Goal: Find specific fact: Find specific fact

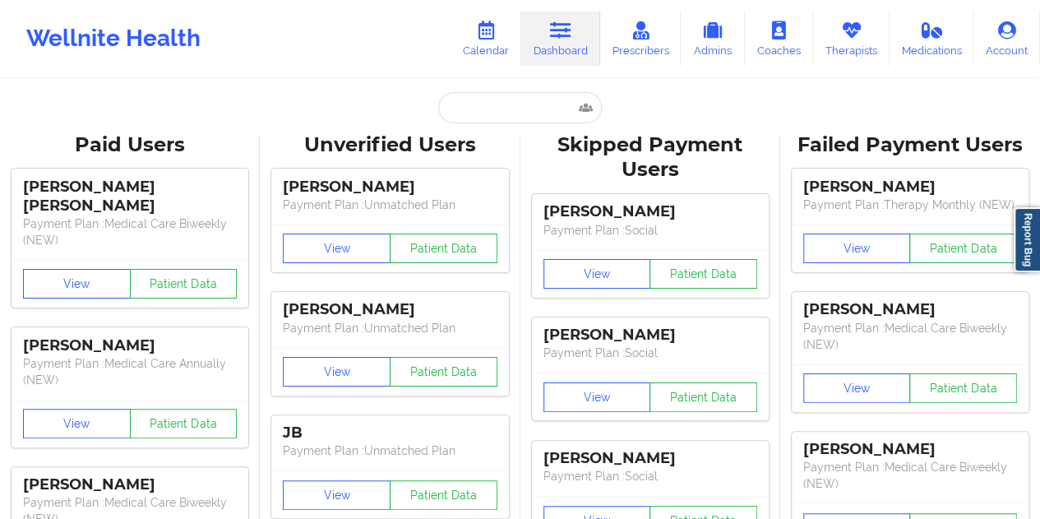
type input "[EMAIL_ADDRESS][DOMAIN_NAME]"
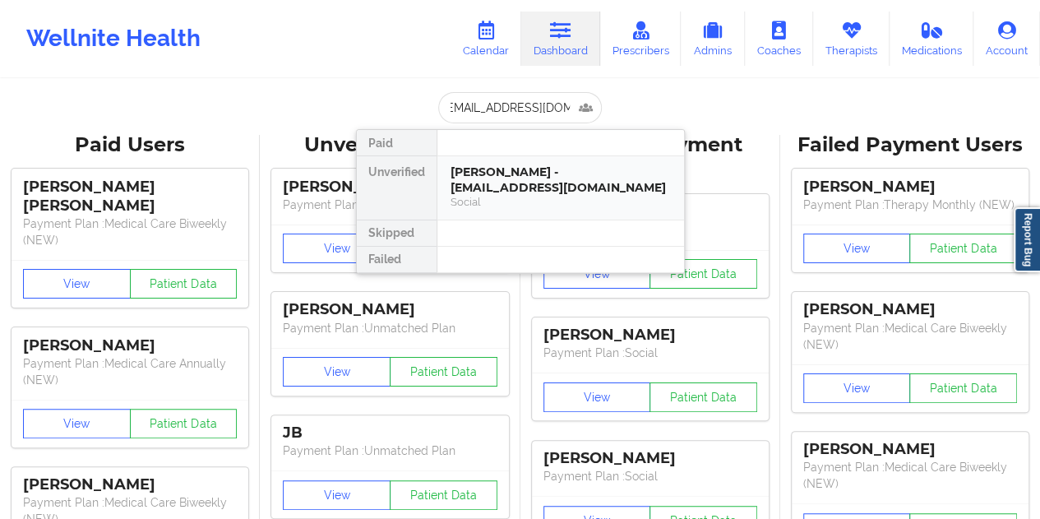
click at [520, 178] on div "[PERSON_NAME] - [EMAIL_ADDRESS][DOMAIN_NAME]" at bounding box center [560, 179] width 220 height 30
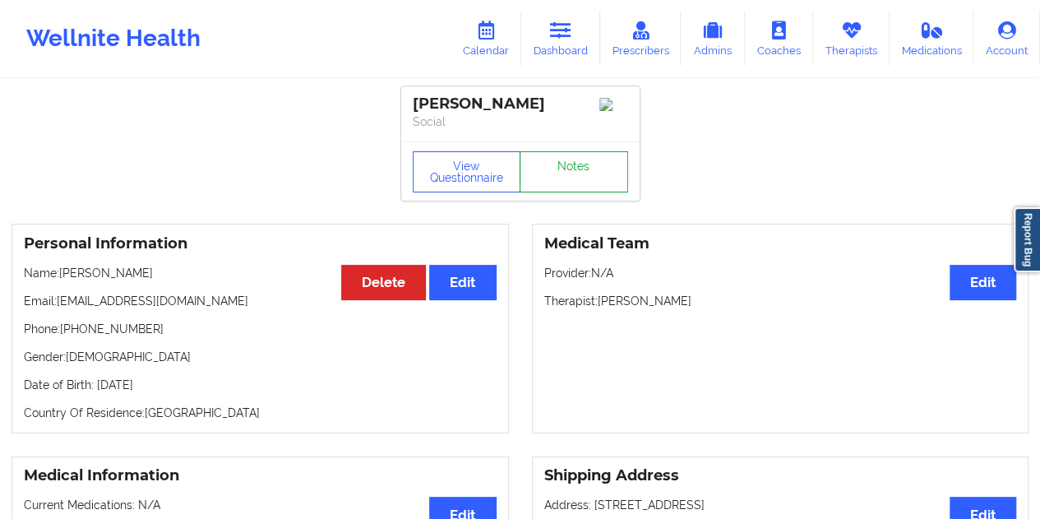
click at [564, 180] on link "Notes" at bounding box center [574, 171] width 109 height 41
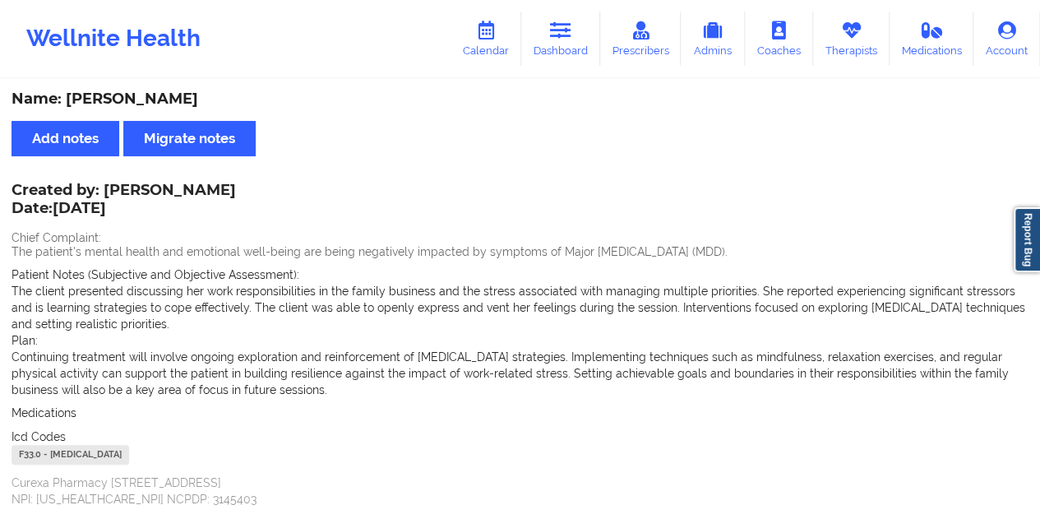
click at [173, 96] on div "Name: [PERSON_NAME]" at bounding box center [520, 99] width 1017 height 19
copy div "[PERSON_NAME]"
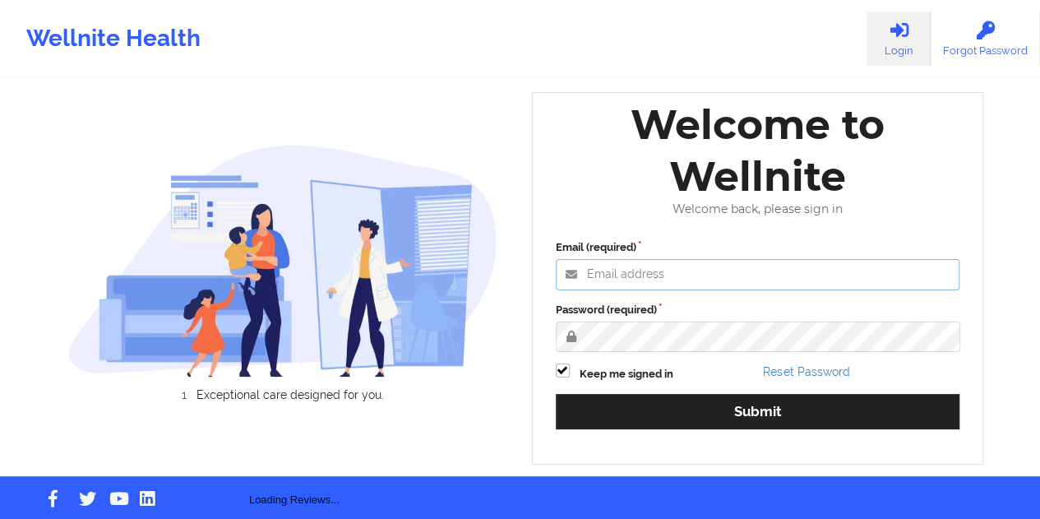
type input "[EMAIL_ADDRESS][DOMAIN_NAME]"
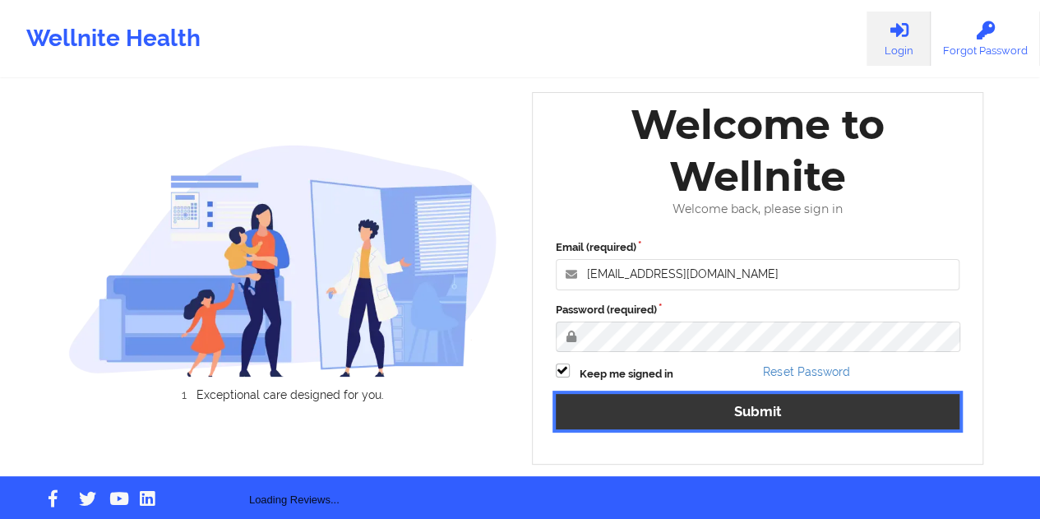
click at [705, 412] on button "Submit" at bounding box center [758, 411] width 404 height 35
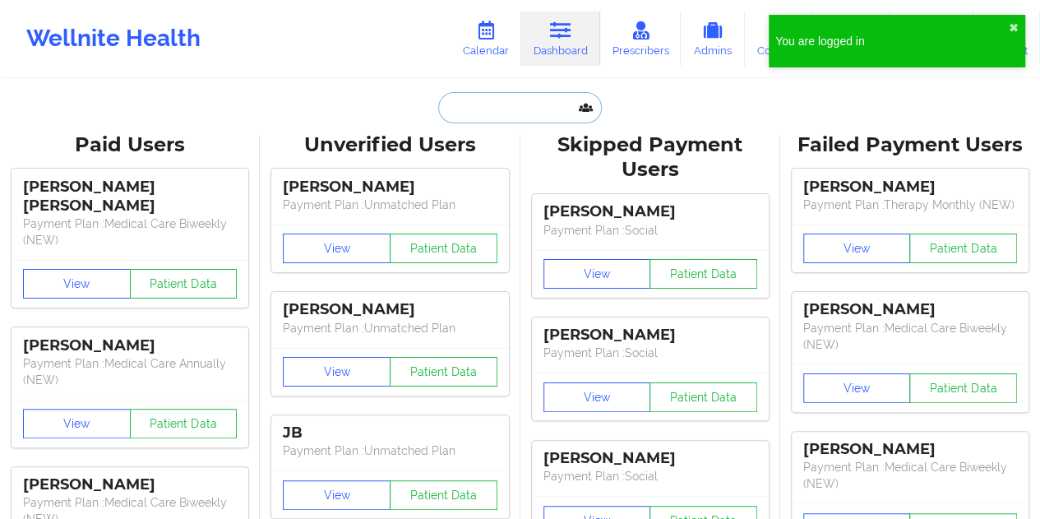
click at [501, 113] on input "text" at bounding box center [519, 107] width 163 height 31
paste input "[EMAIL_ADDRESS][DOMAIN_NAME]"
type input "[EMAIL_ADDRESS][DOMAIN_NAME]"
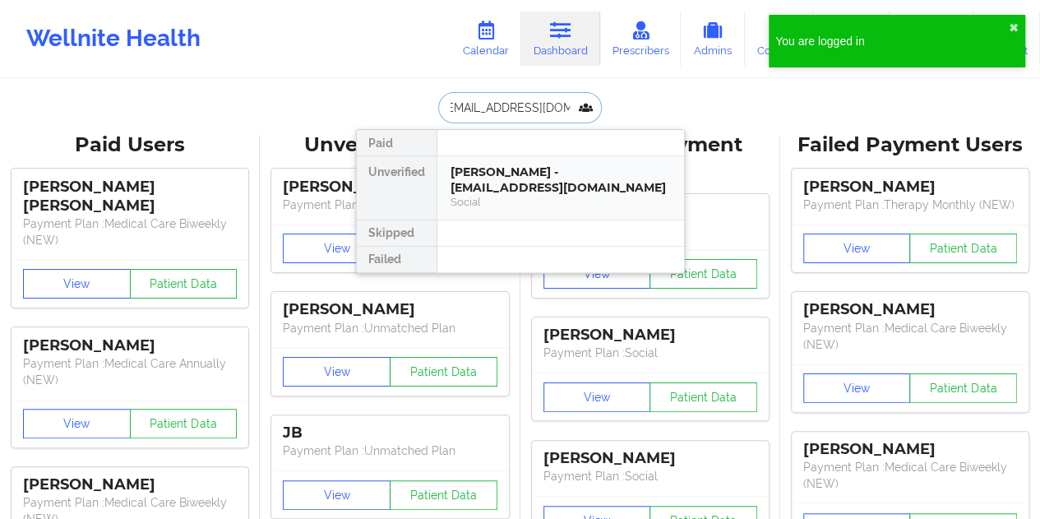
click at [524, 161] on div "Amelia daRosa - ameliadarosa@yahoo.com Social" at bounding box center [560, 187] width 247 height 63
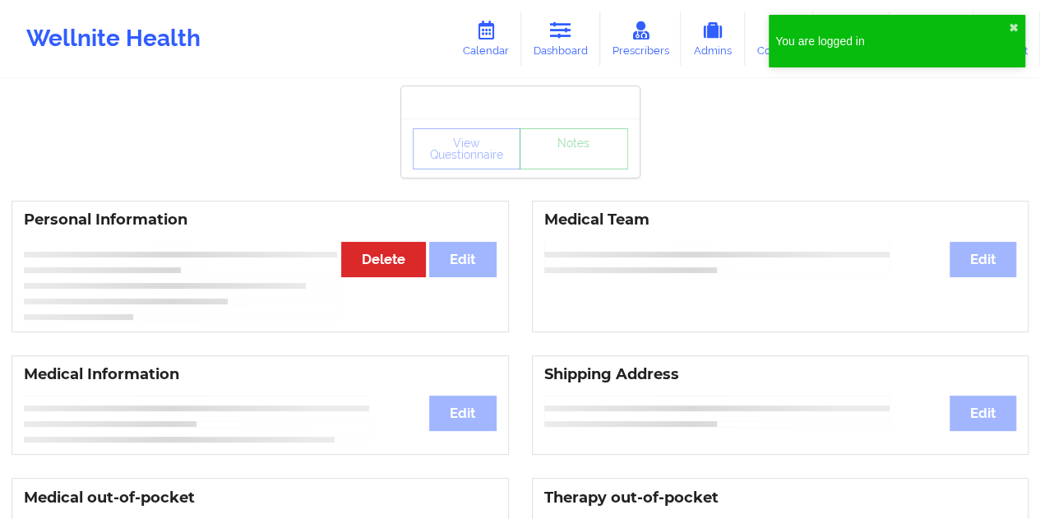
click at [587, 164] on div "View Questionnaire Notes" at bounding box center [520, 148] width 215 height 41
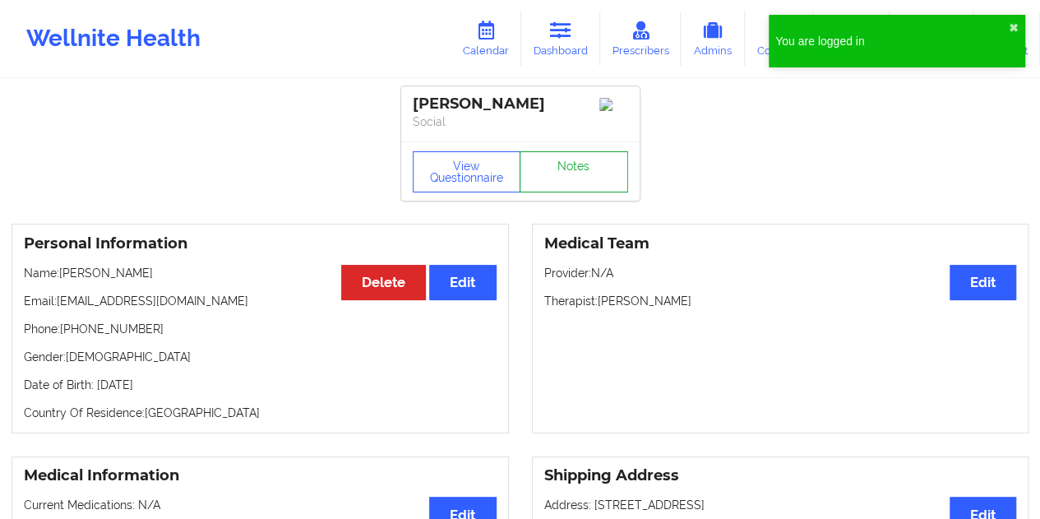
click at [587, 164] on link "Notes" at bounding box center [574, 171] width 109 height 41
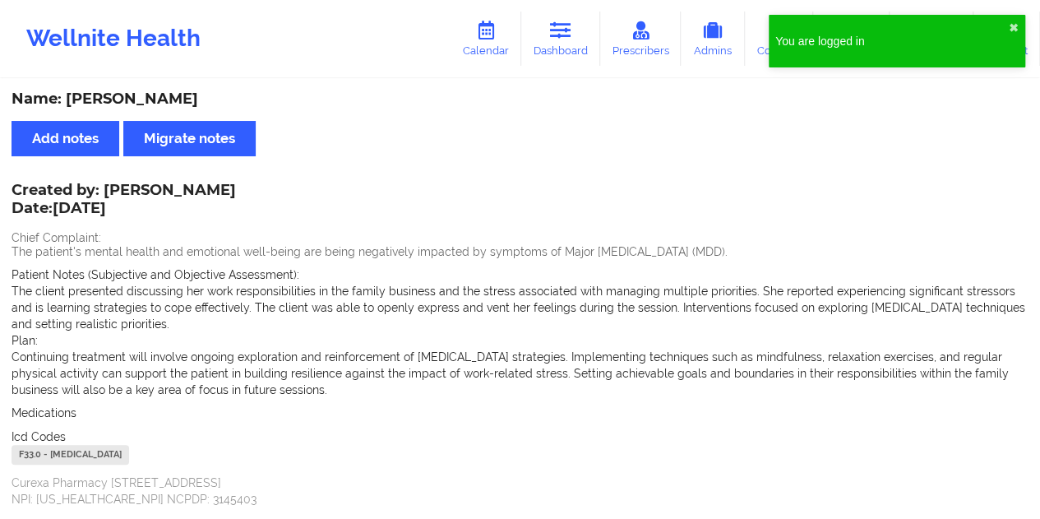
click at [152, 86] on div "Name: Amelia daRosa Add notes Migrate notes Created by: Monica Samper Date: 8/2…" at bounding box center [520, 493] width 1040 height 824
copy div "[PERSON_NAME]"
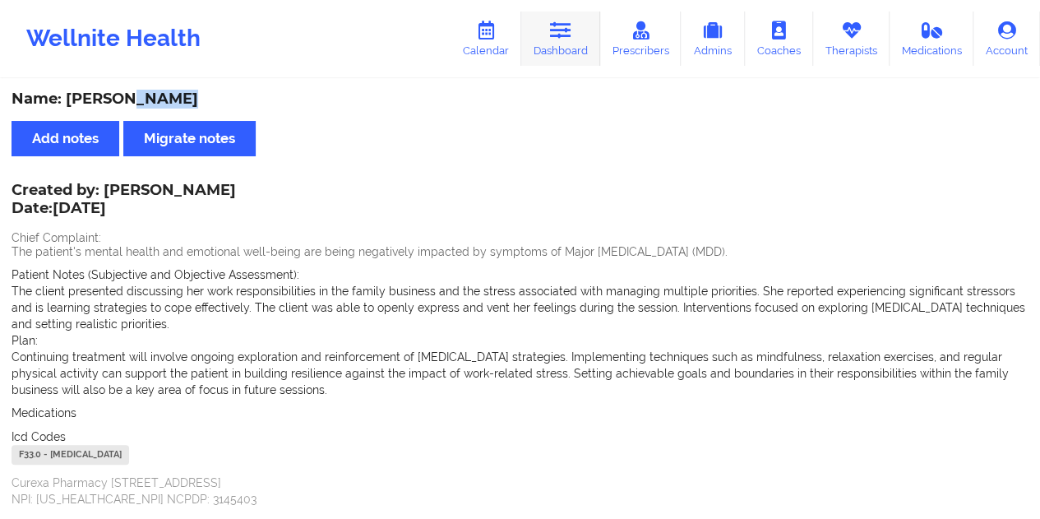
click at [551, 42] on link "Dashboard" at bounding box center [560, 39] width 79 height 54
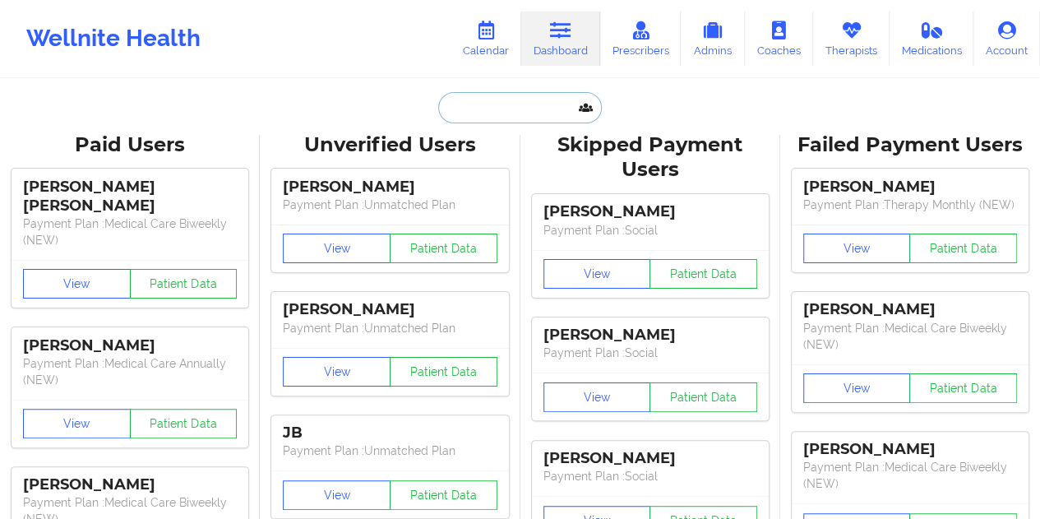
click at [503, 100] on input "text" at bounding box center [519, 107] width 163 height 31
paste input "kareemabryant01@gmail.com"
type input "kareemabryant01@gmail.com"
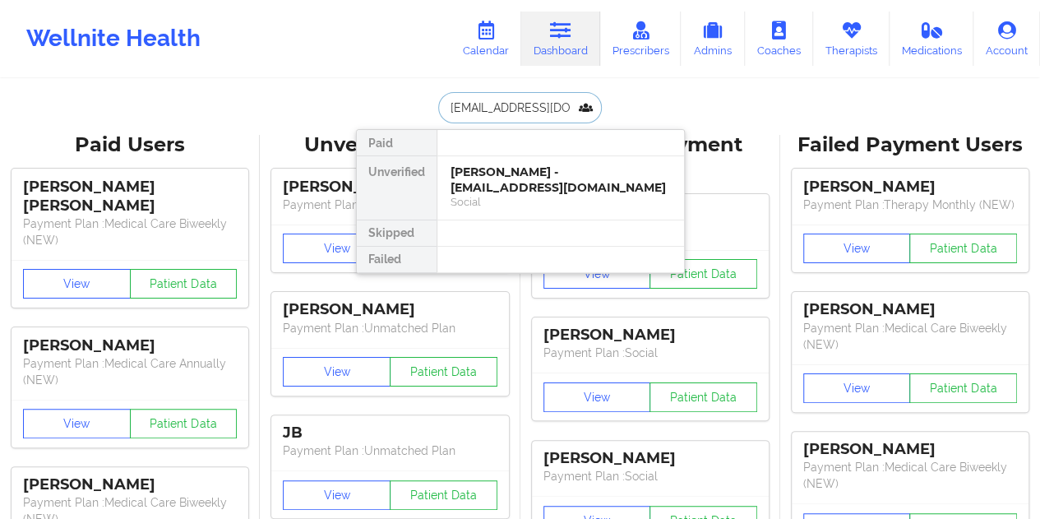
scroll to position [0, 25]
click at [544, 185] on div "Kareema Bryant - kareemabryant01@gmail.com" at bounding box center [560, 179] width 220 height 30
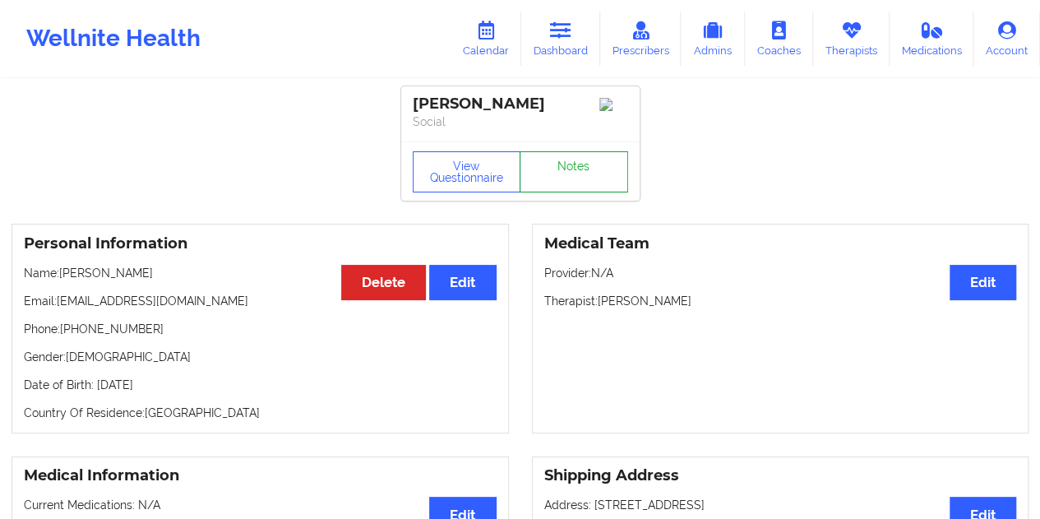
click at [566, 172] on link "Notes" at bounding box center [574, 171] width 109 height 41
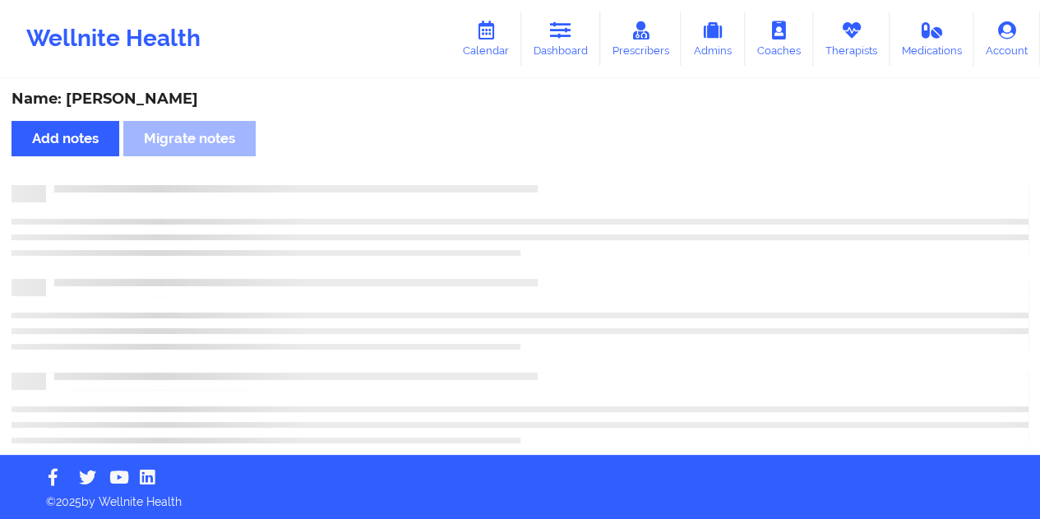
click at [155, 99] on div "Name: Kareema Bryant" at bounding box center [520, 99] width 1017 height 19
copy div "Bryant"
